Goal: Task Accomplishment & Management: Manage account settings

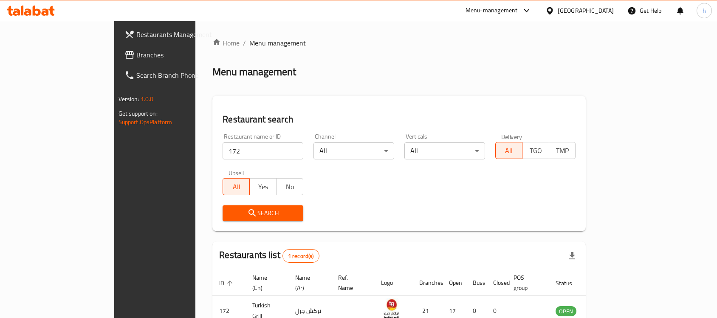
click at [609, 8] on div "Kuwait" at bounding box center [586, 10] width 56 height 9
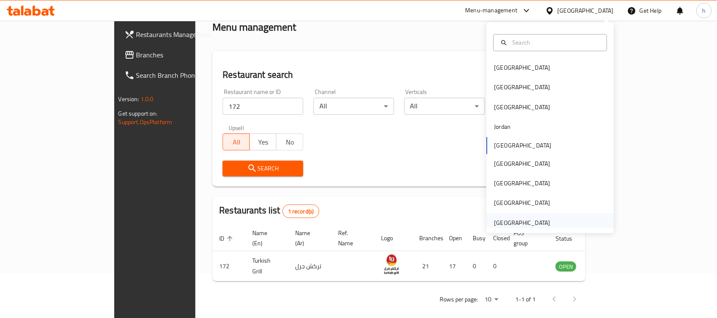
click at [542, 220] on div "[GEOGRAPHIC_DATA]" at bounding box center [522, 223] width 70 height 20
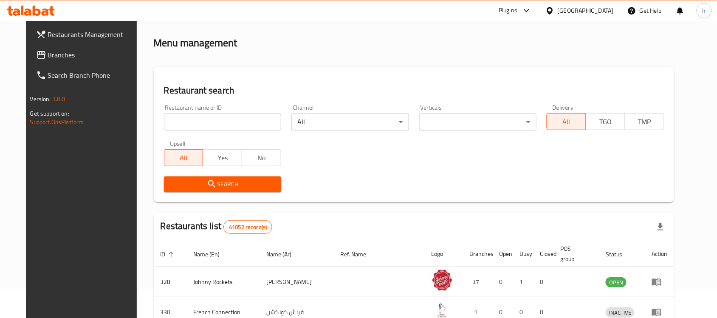
scroll to position [45, 0]
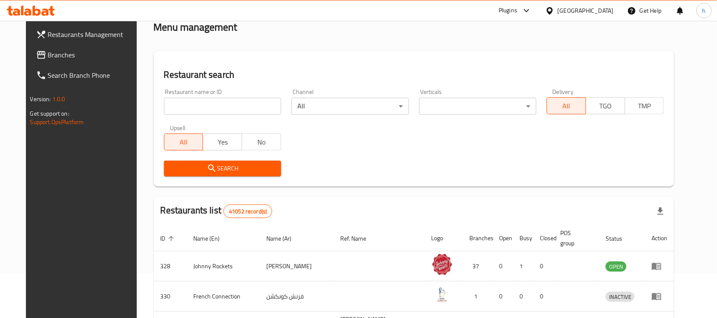
click at [48, 54] on span "Branches" at bounding box center [93, 55] width 91 height 10
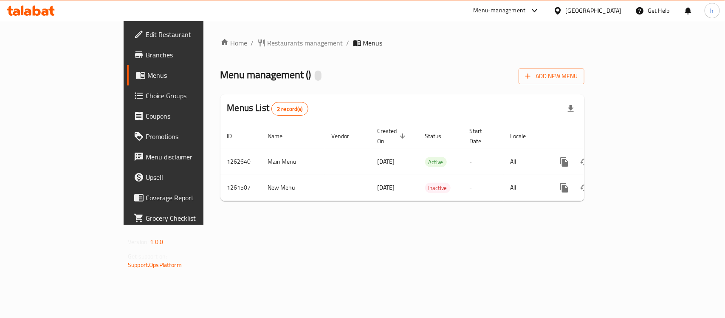
click at [309, 225] on div "Home / Restaurants management / Menus Menu management ( ) Add New Menu Menus Li…" at bounding box center [402, 123] width 398 height 204
